Goal: Information Seeking & Learning: Learn about a topic

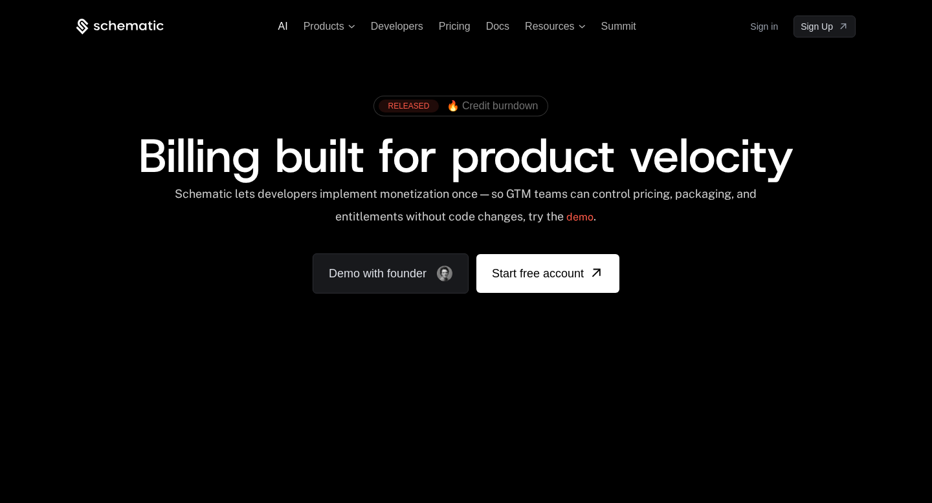
click at [282, 26] on span "AI" at bounding box center [283, 26] width 10 height 11
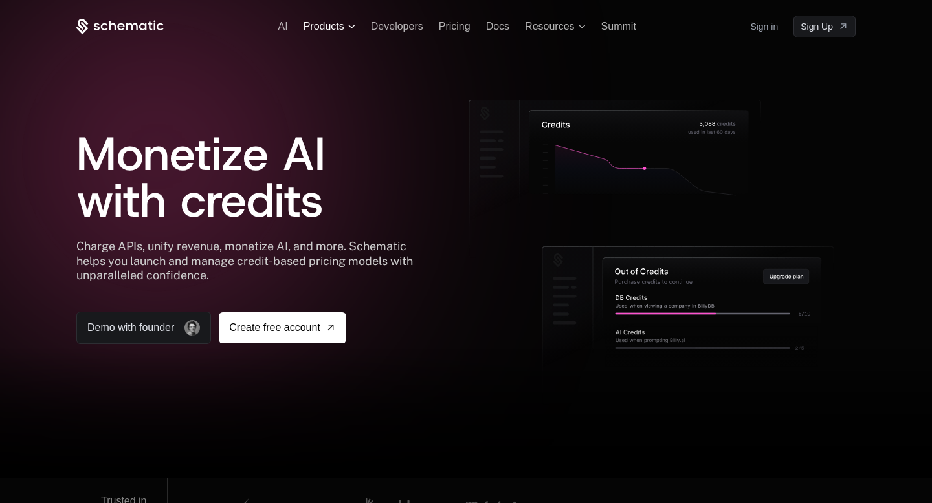
click at [325, 25] on span "Products" at bounding box center [323, 27] width 41 height 12
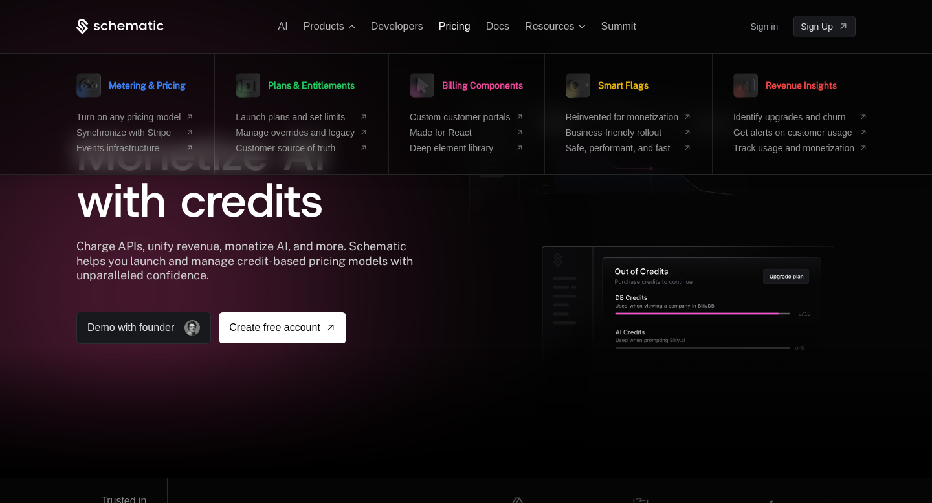
click at [456, 27] on span "Pricing" at bounding box center [455, 26] width 32 height 11
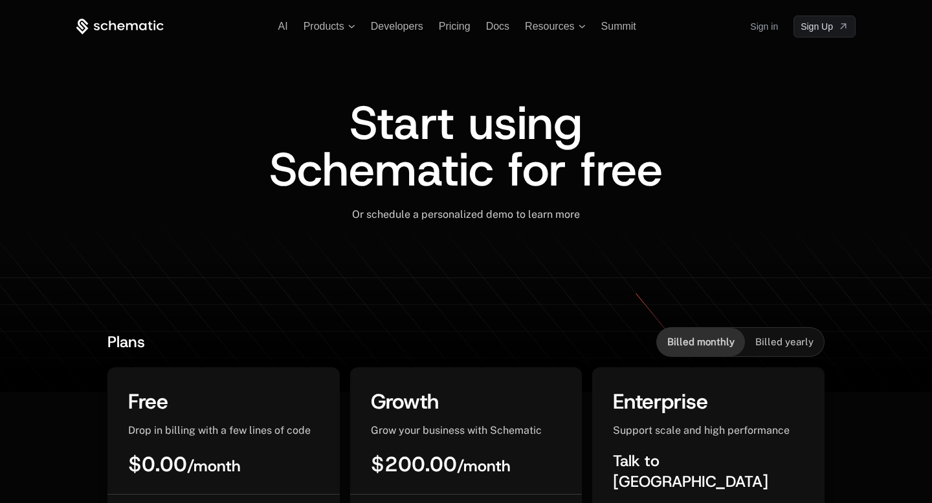
click at [119, 27] on icon at bounding box center [119, 27] width 87 height 16
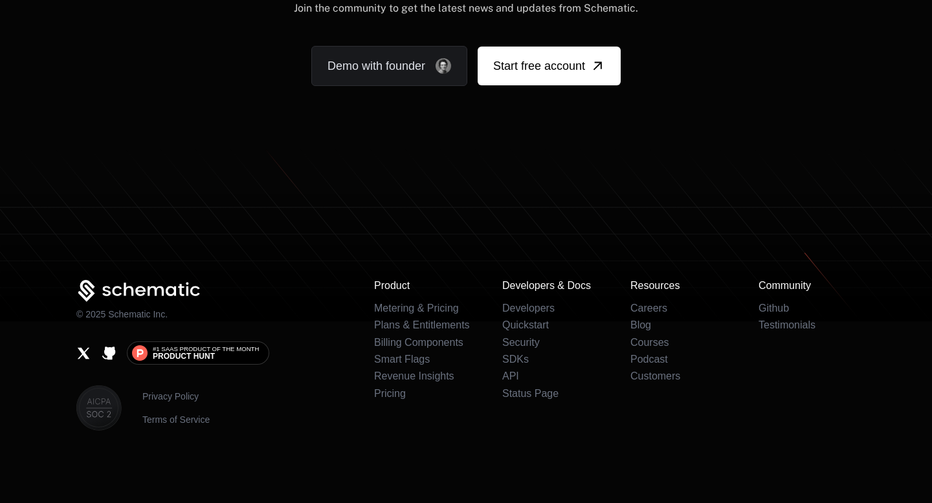
scroll to position [8031, 0]
